Goal: Communication & Community: Answer question/provide support

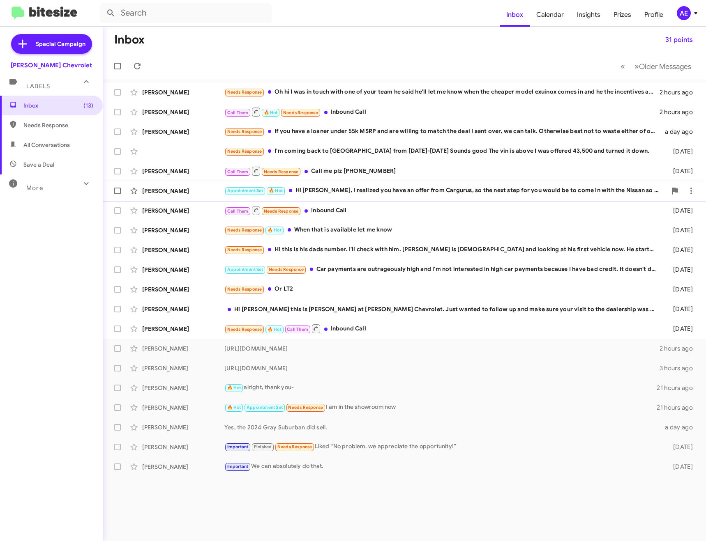
click at [324, 188] on div "Appointment Set 🔥 Hot Hi [PERSON_NAME], I realized you have an offer from Cargu…" at bounding box center [445, 190] width 442 height 9
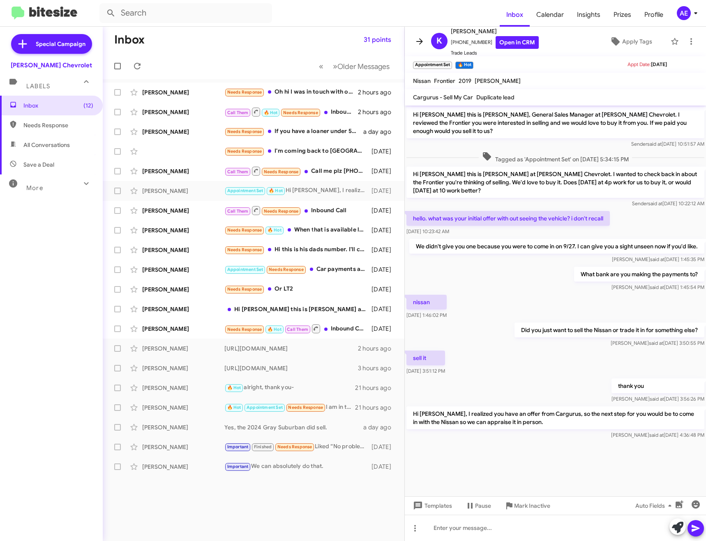
click at [417, 41] on icon at bounding box center [419, 42] width 10 height 10
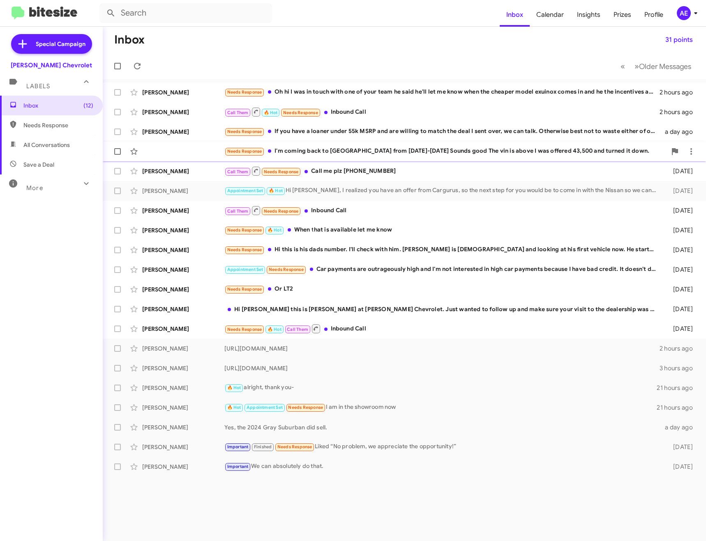
click at [466, 154] on div "Needs Response I'm coming back to [GEOGRAPHIC_DATA] from [DATE]-[DATE] Sounds g…" at bounding box center [445, 151] width 442 height 9
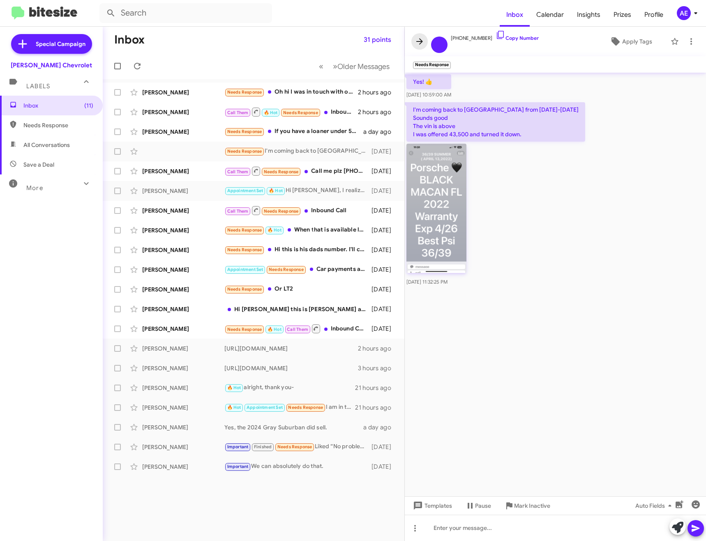
click at [418, 42] on icon at bounding box center [419, 41] width 7 height 6
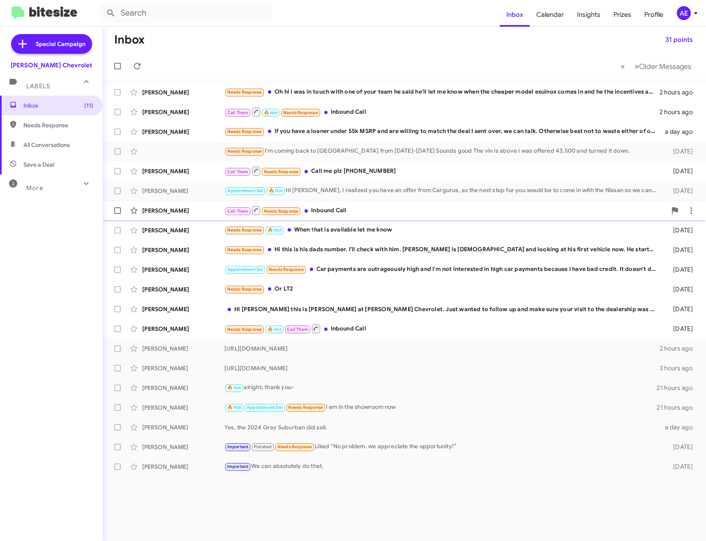
click at [344, 210] on div "Call Them Needs Response Inbound Call" at bounding box center [445, 210] width 442 height 10
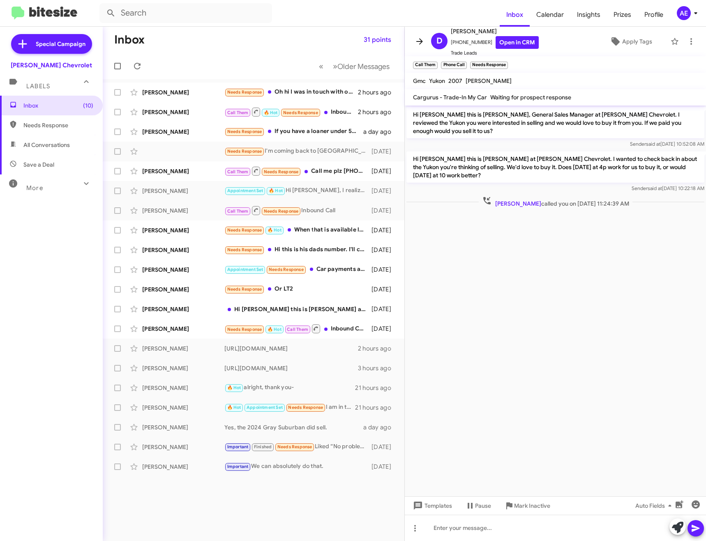
click at [422, 38] on icon at bounding box center [419, 42] width 10 height 10
